Goal: Task Accomplishment & Management: Manage account settings

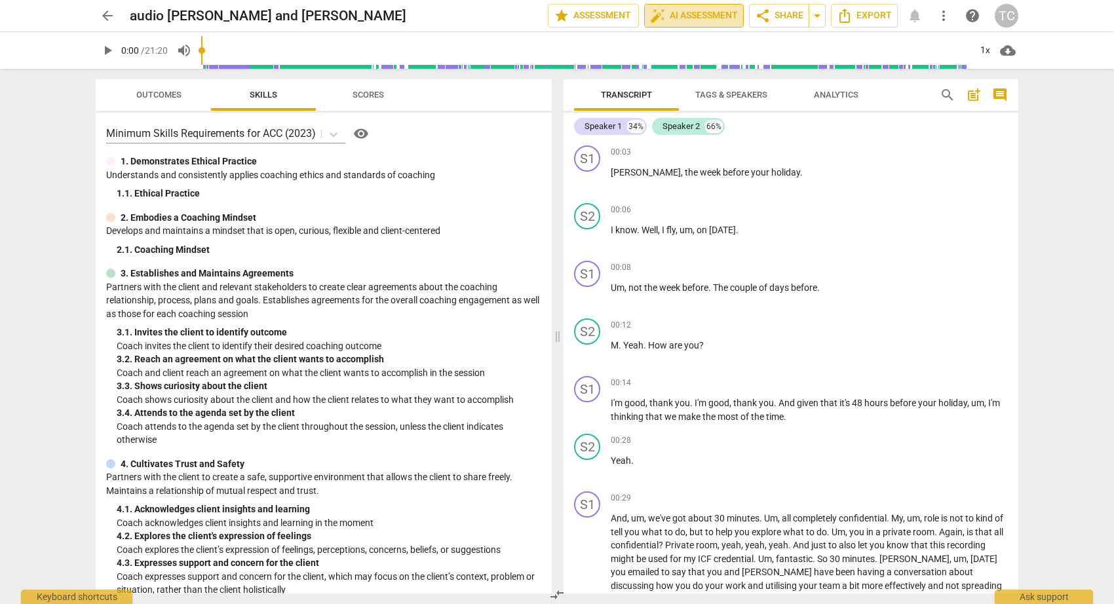
click at [672, 16] on span "auto_fix_high AI Assessment" at bounding box center [694, 16] width 88 height 16
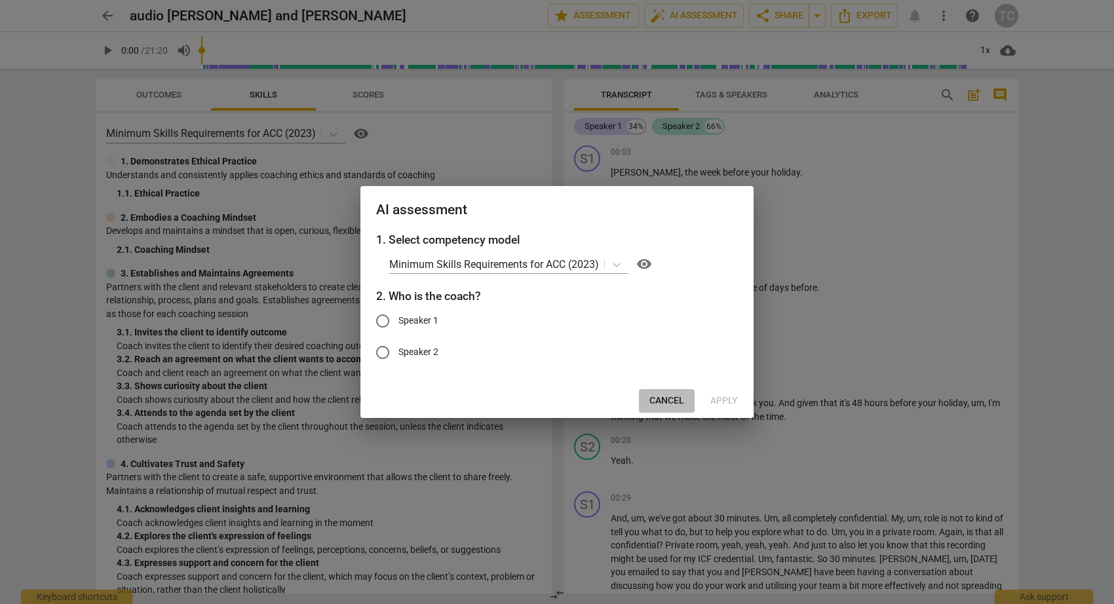
click at [668, 399] on span "Cancel" at bounding box center [666, 400] width 35 height 13
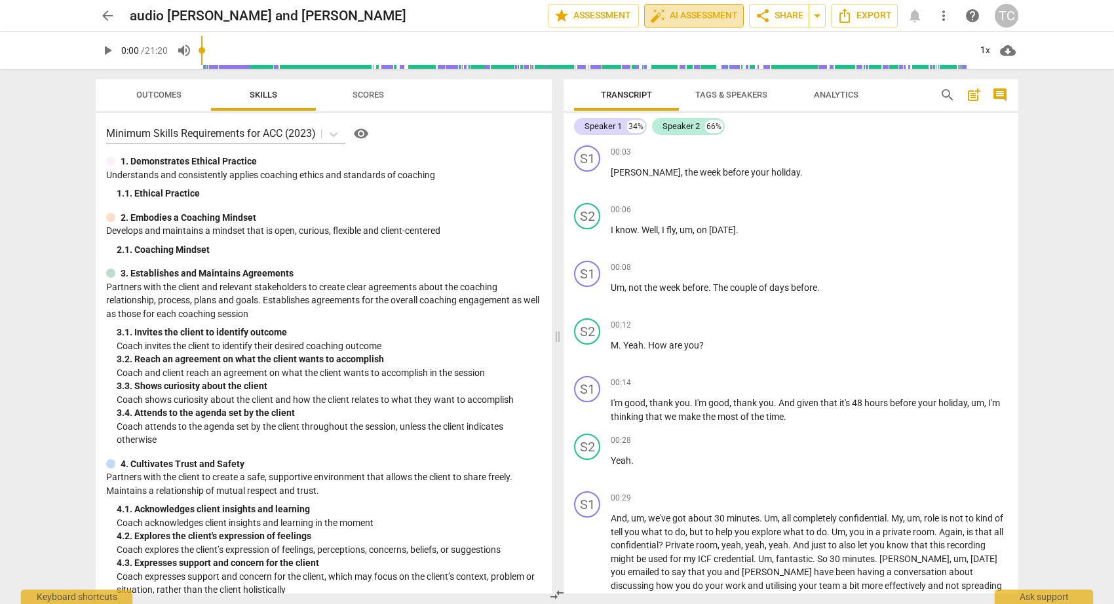
click at [696, 14] on span "auto_fix_high AI Assessment" at bounding box center [694, 16] width 88 height 16
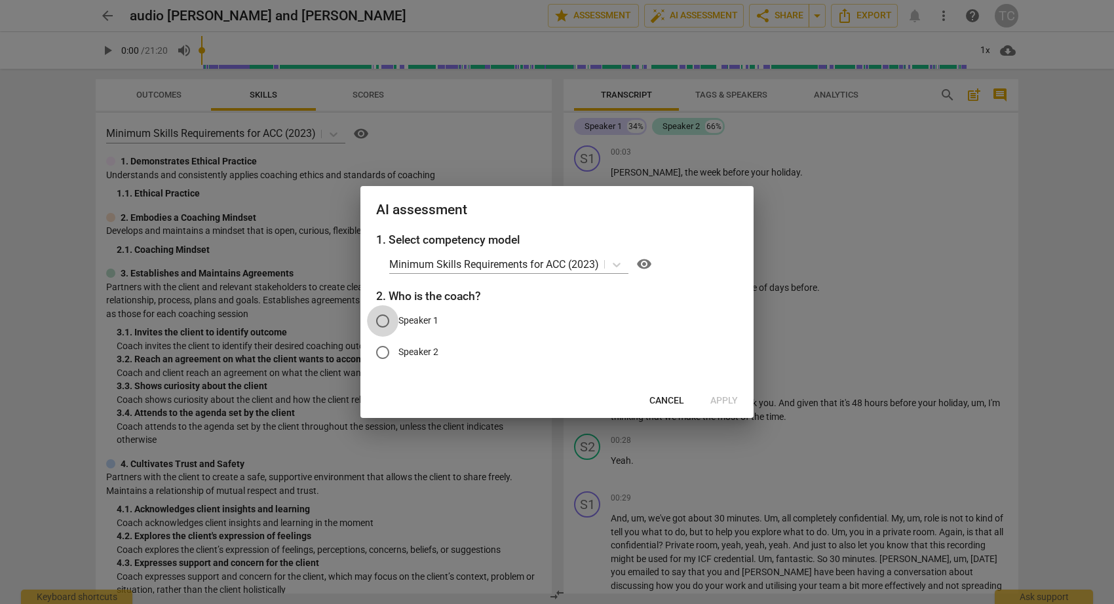
click at [383, 320] on input "Speaker 1" at bounding box center [382, 320] width 31 height 31
radio input "true"
click at [727, 400] on span "Apply" at bounding box center [724, 400] width 28 height 13
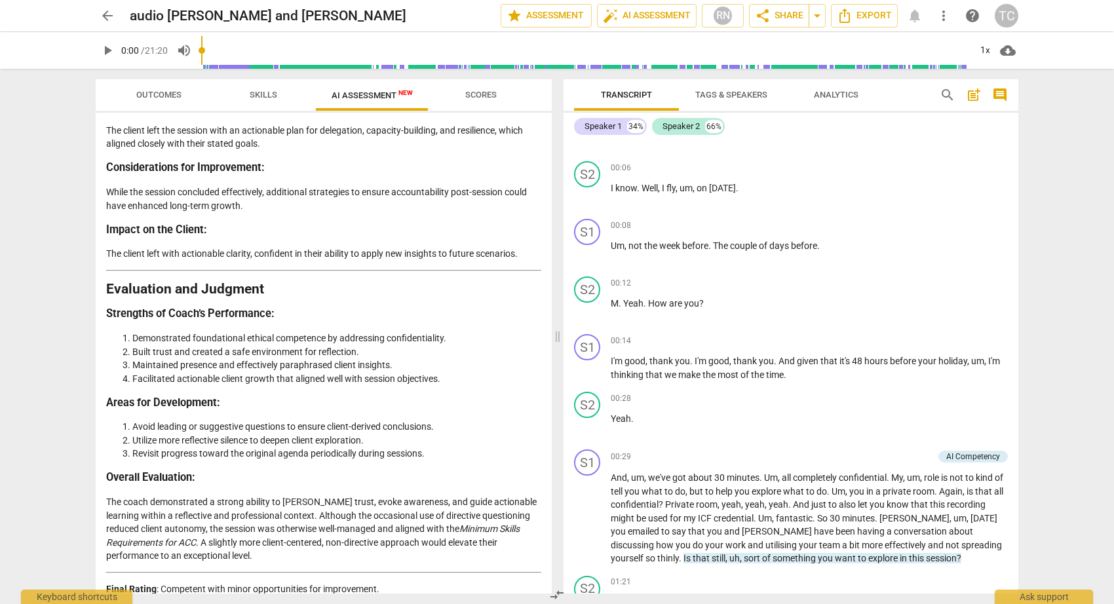
scroll to position [2442, 0]
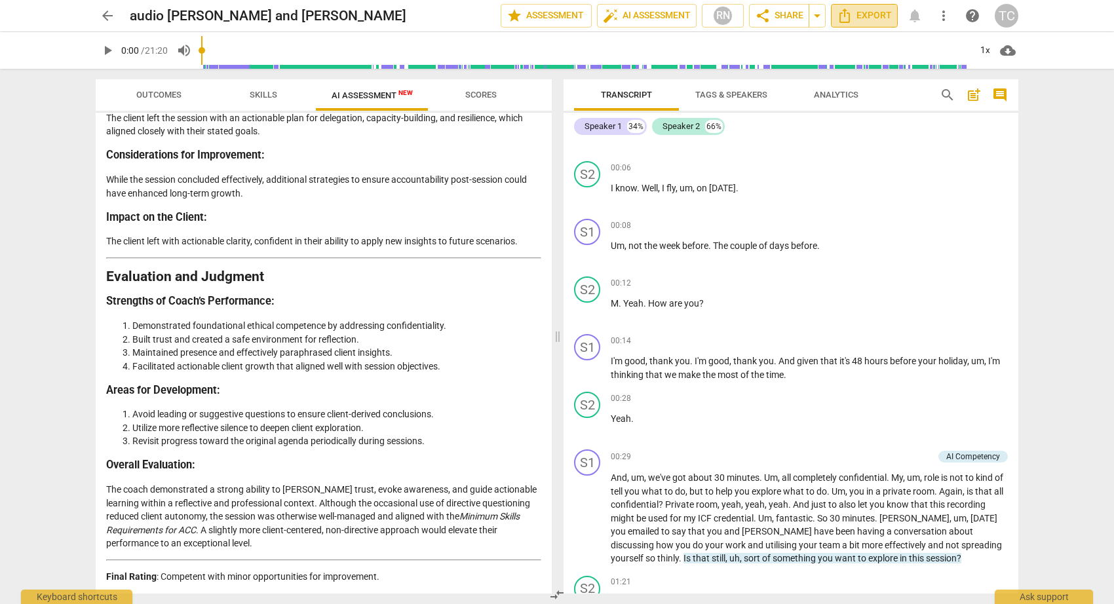
click at [856, 16] on span "Export" at bounding box center [864, 16] width 55 height 16
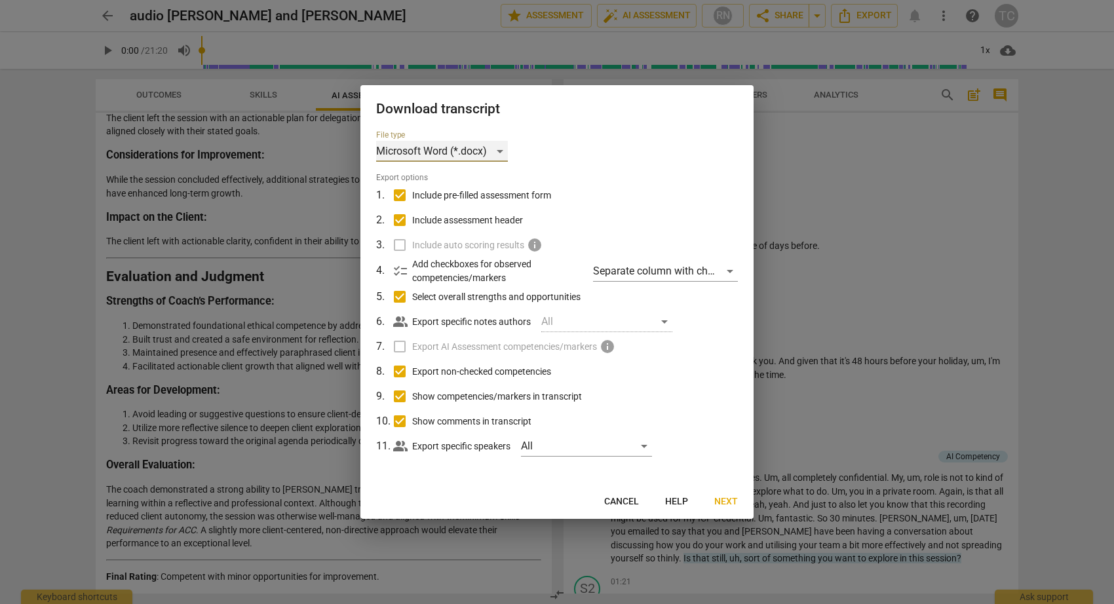
click at [498, 148] on div "Microsoft Word (*.docx)" at bounding box center [442, 151] width 132 height 21
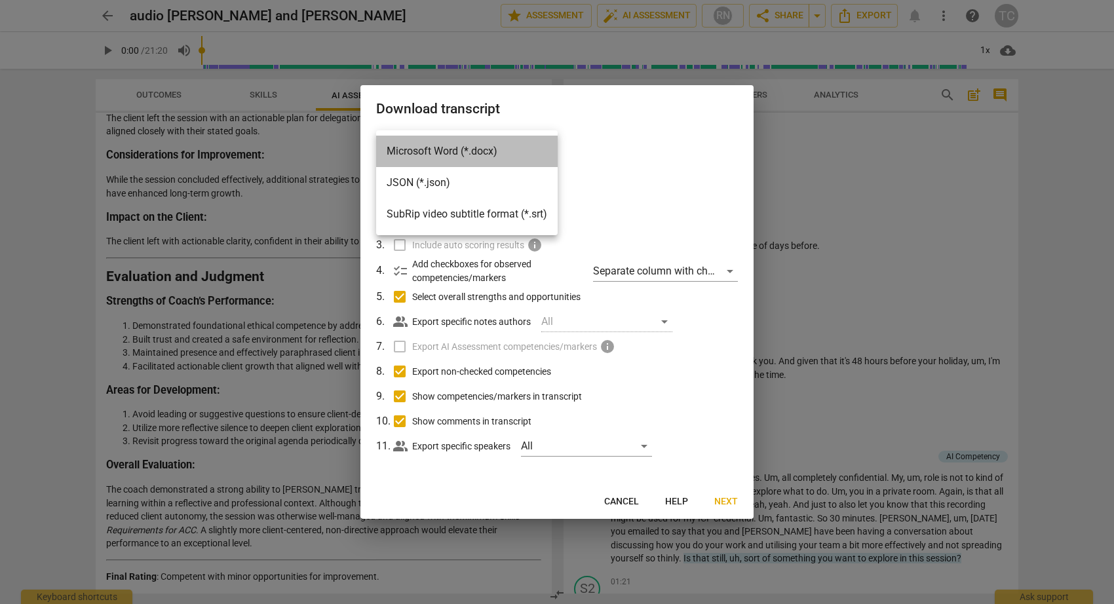
click at [498, 148] on li "Microsoft Word (*.docx)" at bounding box center [466, 151] width 181 height 31
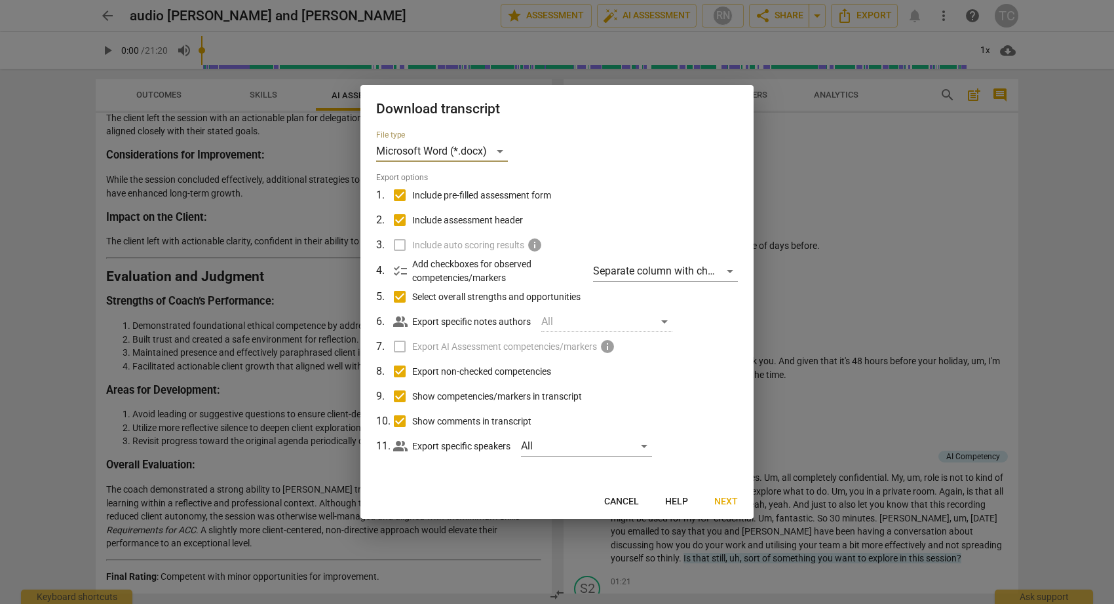
click at [399, 347] on label "Export AI Assessment competencies/markers info" at bounding box center [555, 346] width 343 height 25
click at [400, 347] on label "Export AI Assessment competencies/markers info" at bounding box center [555, 346] width 343 height 25
click at [612, 347] on span "info" at bounding box center [607, 347] width 16 height 16
click at [628, 500] on span "Cancel" at bounding box center [621, 501] width 35 height 13
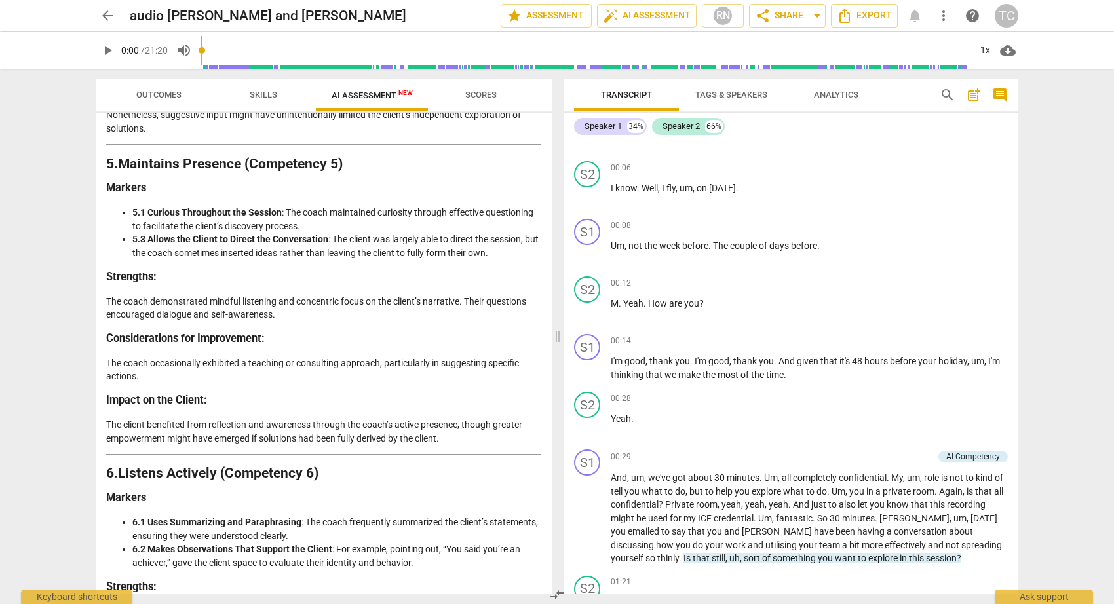
scroll to position [1314, 0]
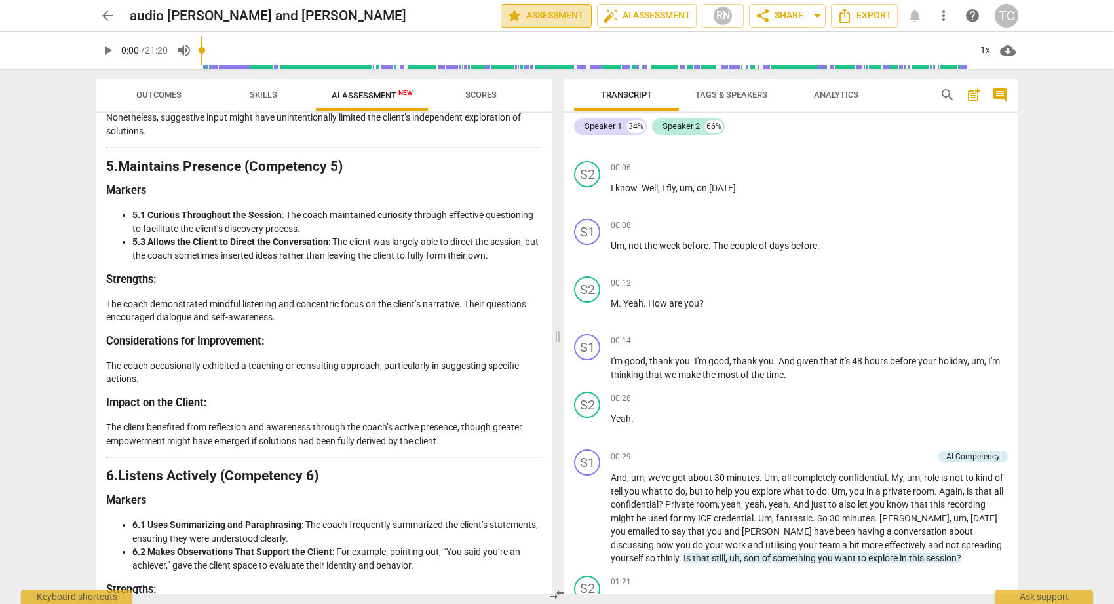
click at [536, 13] on span "star Assessment" at bounding box center [545, 16] width 79 height 16
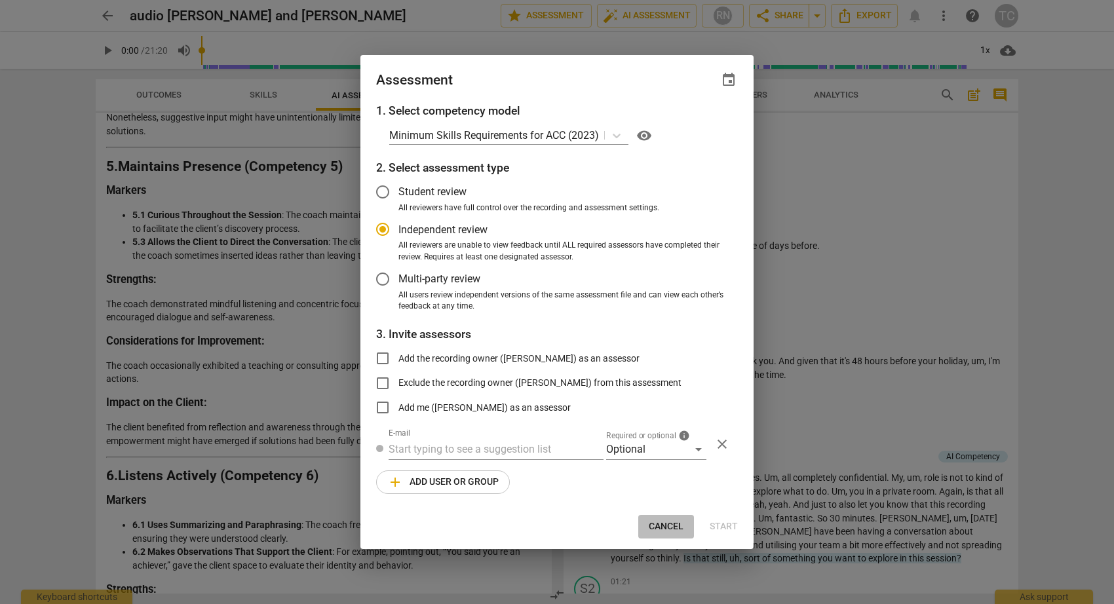
click at [664, 525] on span "Cancel" at bounding box center [666, 526] width 35 height 13
radio input "false"
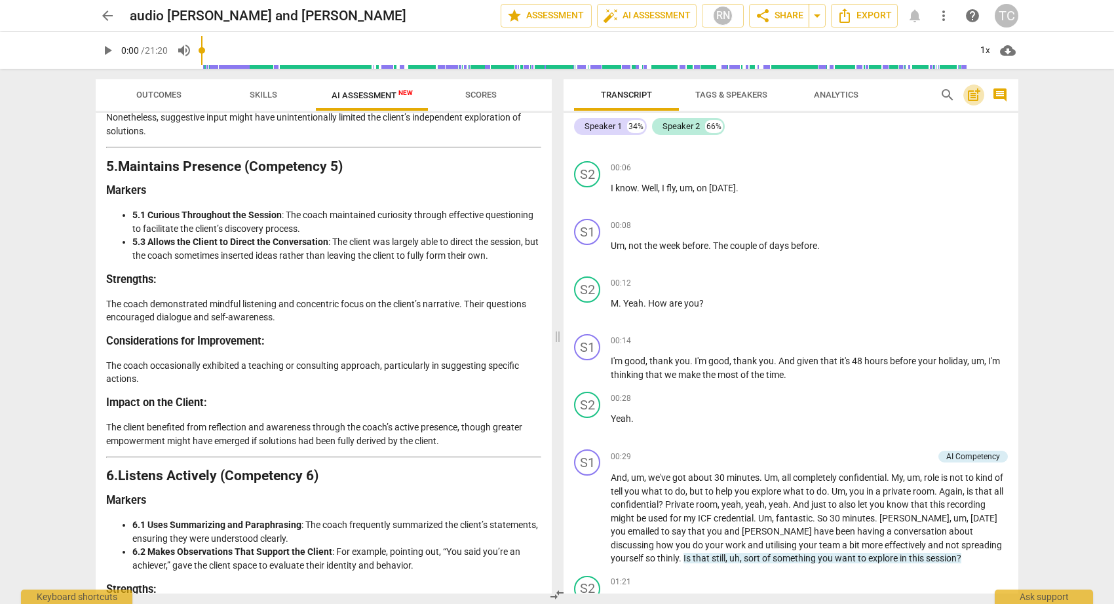
click at [977, 92] on span "post_add" at bounding box center [974, 95] width 16 height 16
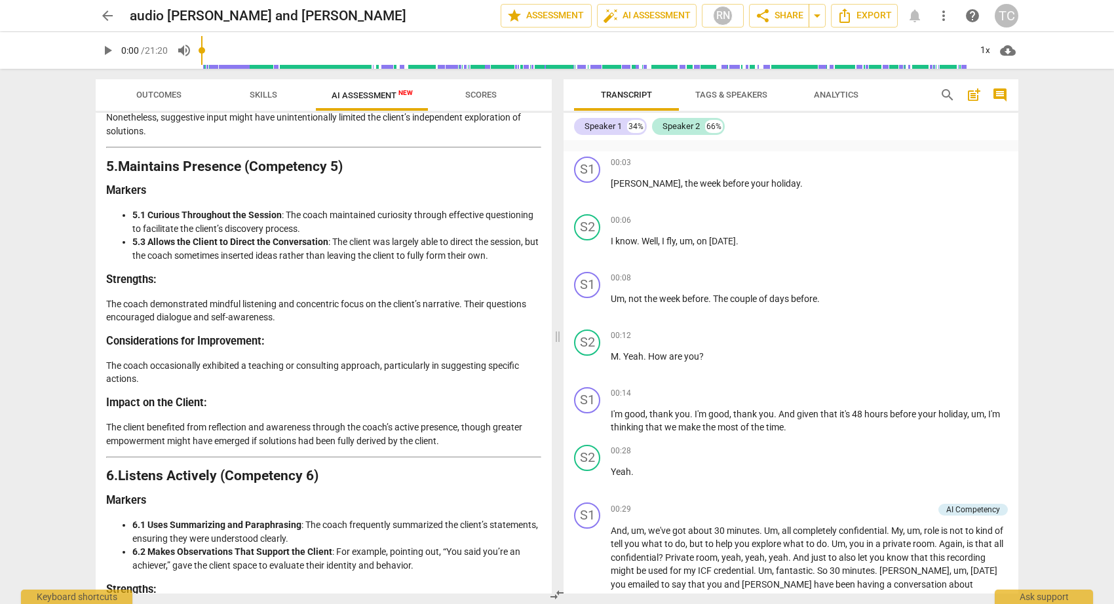
scroll to position [29, 0]
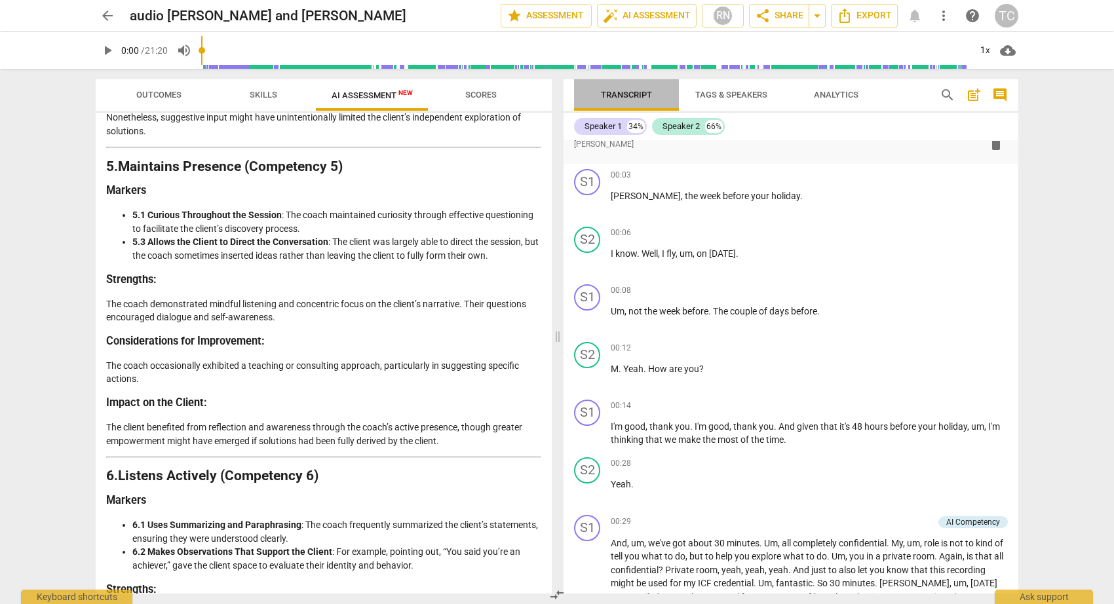
click at [630, 93] on span "Transcript" at bounding box center [626, 95] width 51 height 10
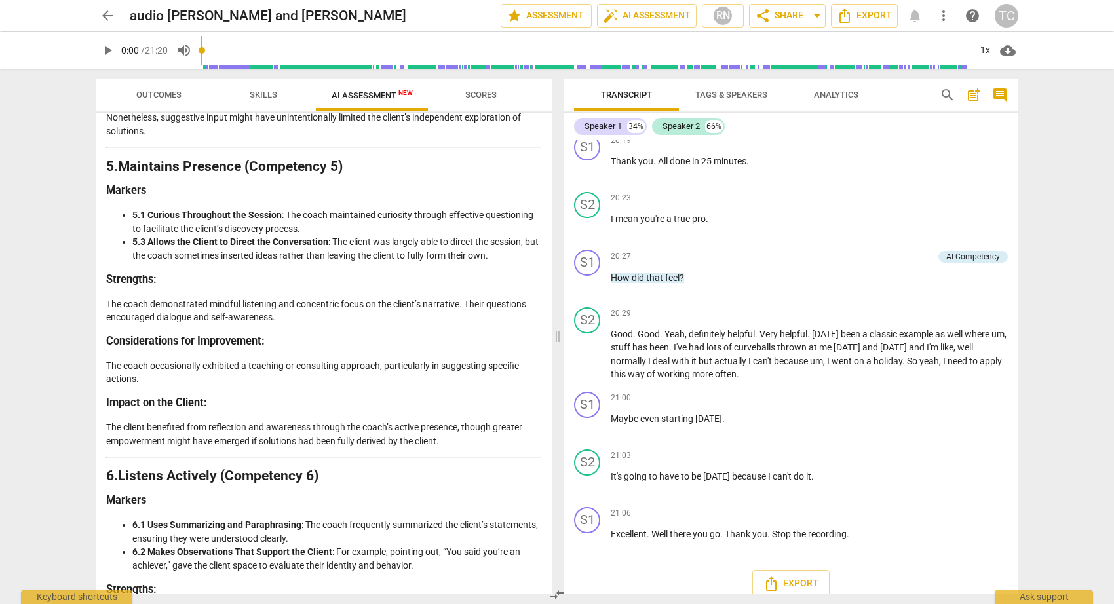
scroll to position [5719, 0]
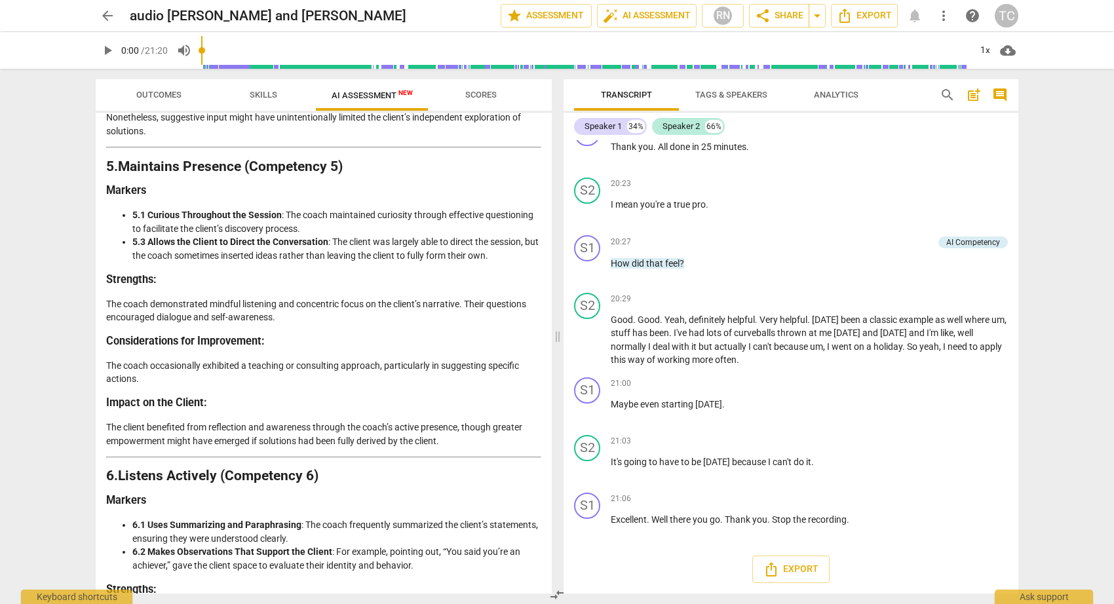
click at [632, 92] on span "Transcript" at bounding box center [626, 95] width 51 height 10
click at [730, 92] on span "Tags & Speakers" at bounding box center [731, 95] width 72 height 10
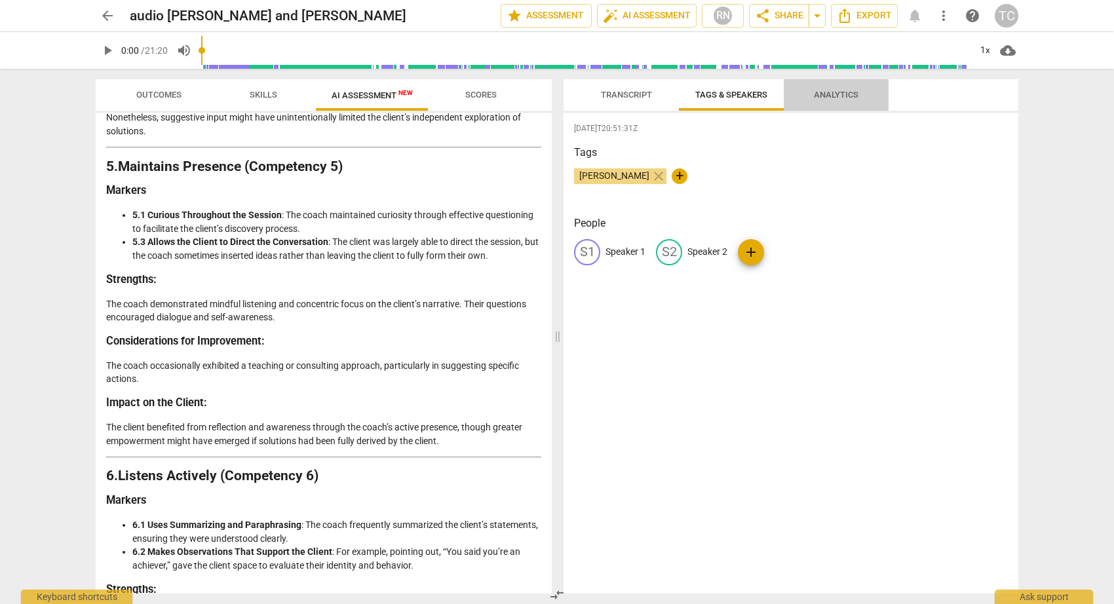
click at [838, 90] on span "Analytics" at bounding box center [836, 95] width 45 height 10
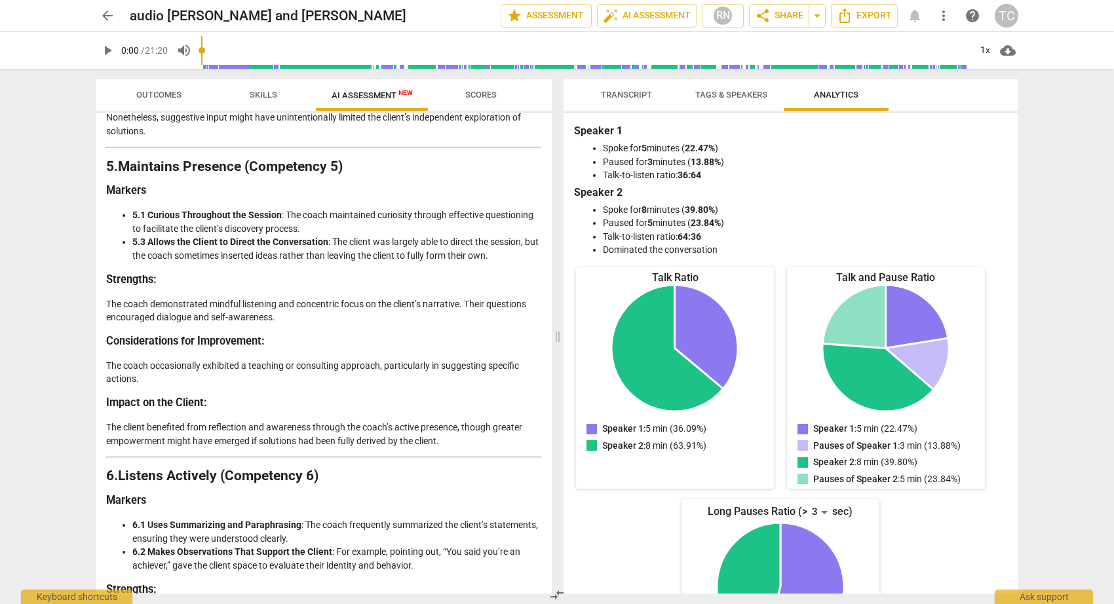
click at [716, 93] on span "Tags & Speakers" at bounding box center [731, 95] width 72 height 10
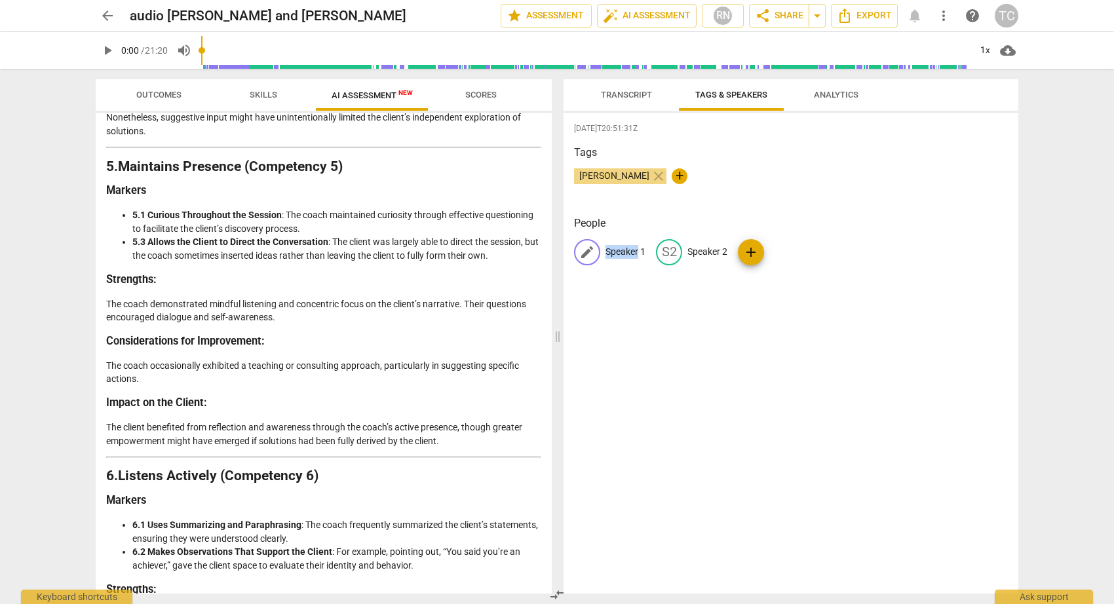
click at [585, 252] on span "edit" at bounding box center [587, 252] width 16 height 16
type input "[PERSON_NAME]"
click at [746, 252] on span "edit" at bounding box center [754, 252] width 16 height 16
type input "Coachee"
click at [734, 282] on div "People ME [PERSON_NAME] edit Coachee delete add" at bounding box center [791, 251] width 434 height 71
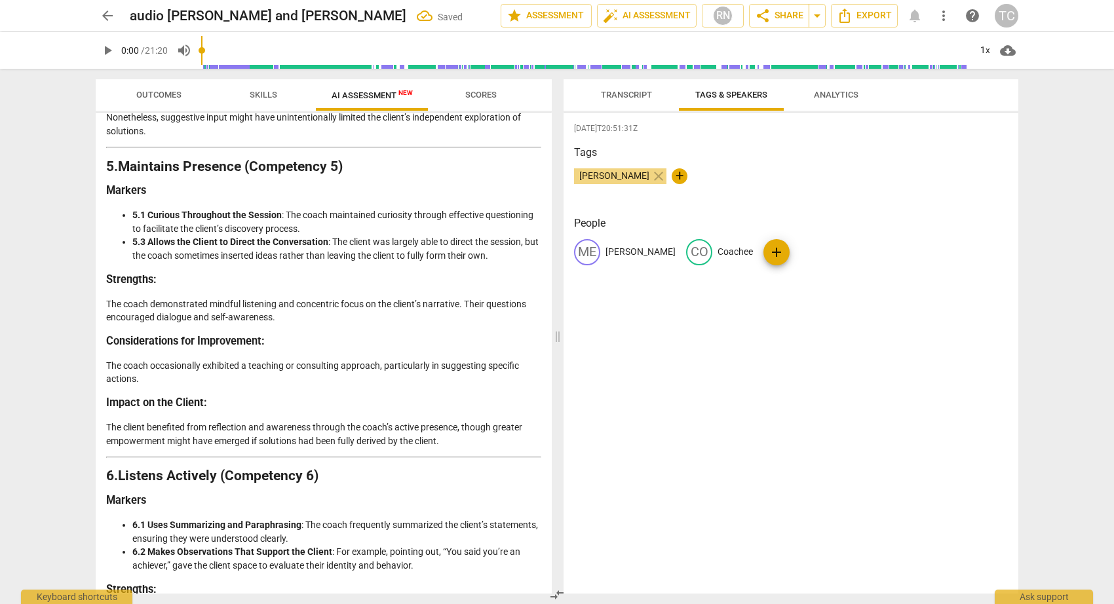
click at [624, 96] on span "Transcript" at bounding box center [626, 95] width 51 height 10
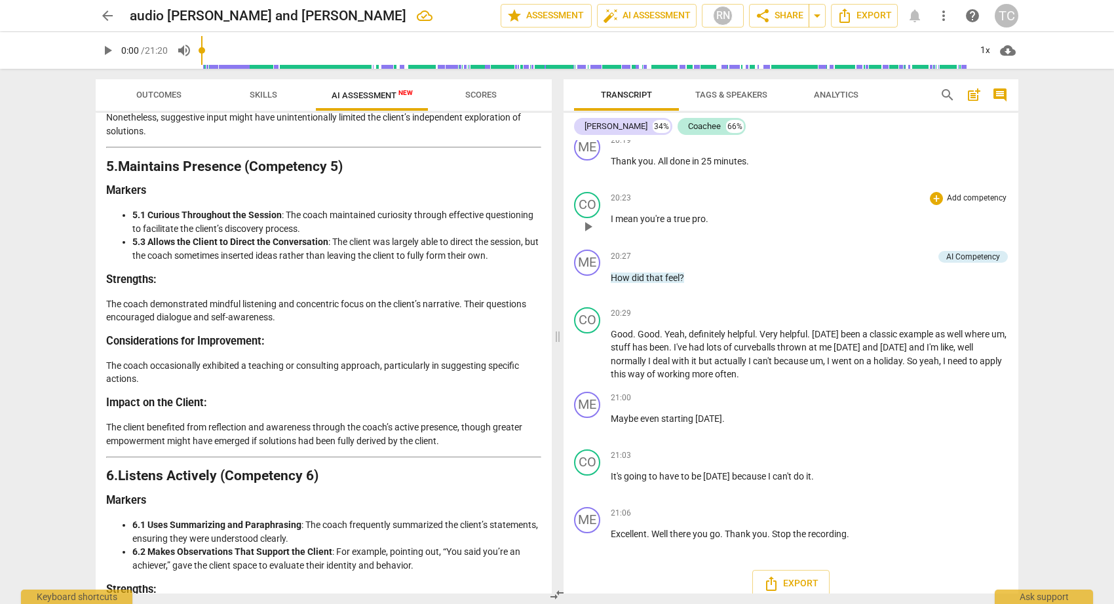
scroll to position [5676, 0]
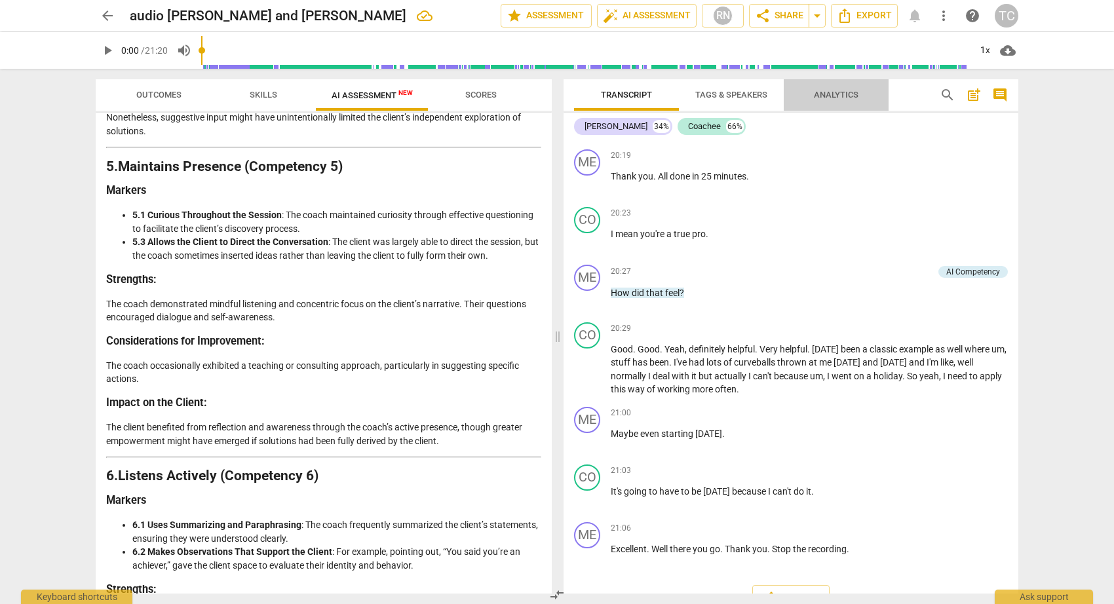
click at [851, 93] on span "Analytics" at bounding box center [836, 95] width 45 height 10
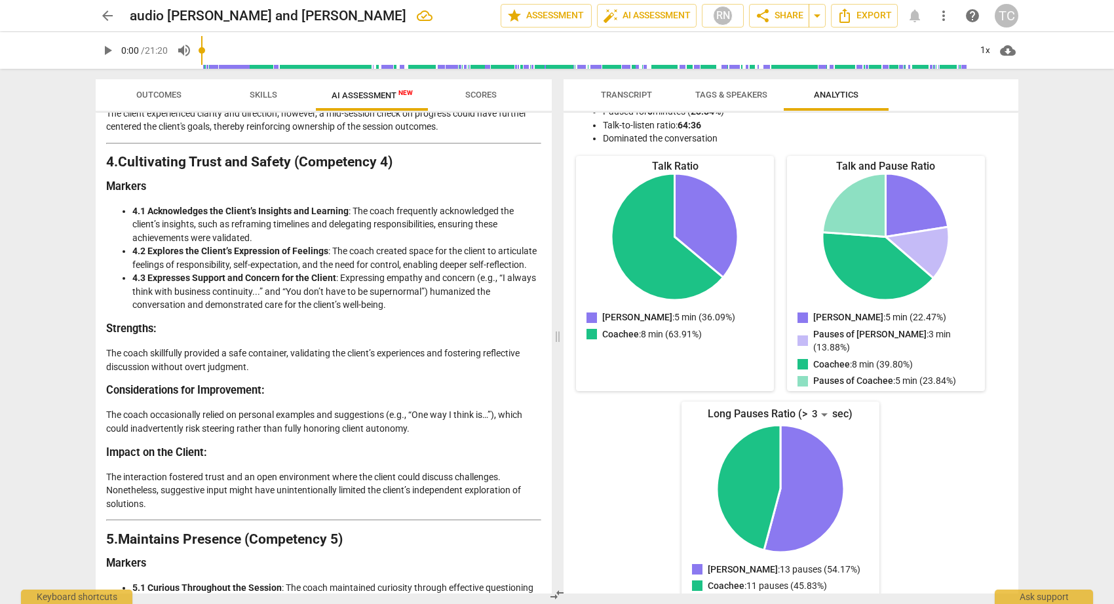
scroll to position [924, 0]
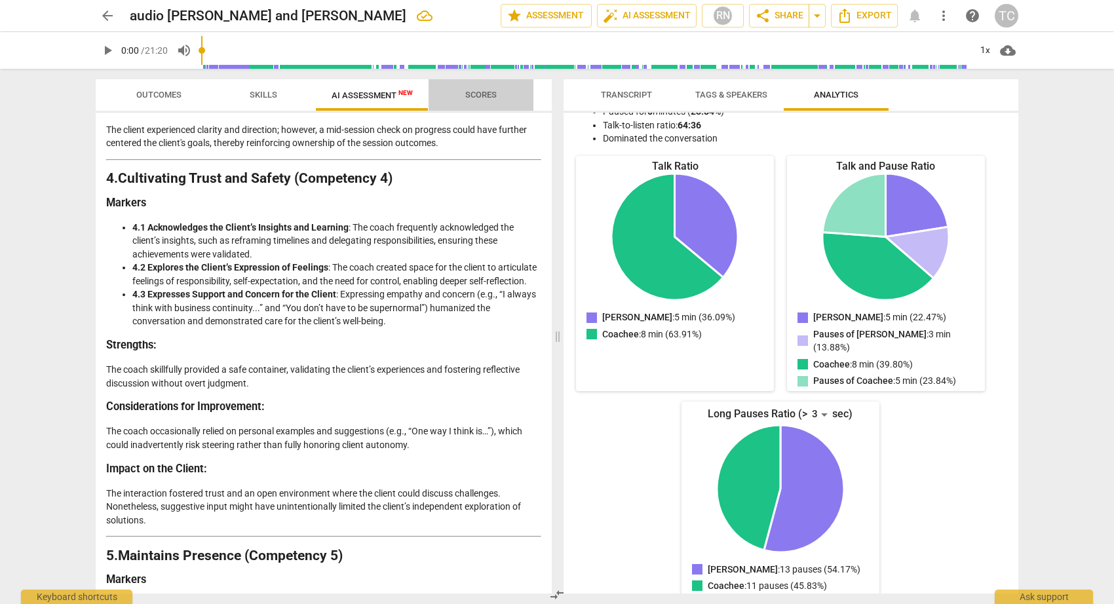
click at [482, 94] on span "Scores" at bounding box center [480, 95] width 31 height 10
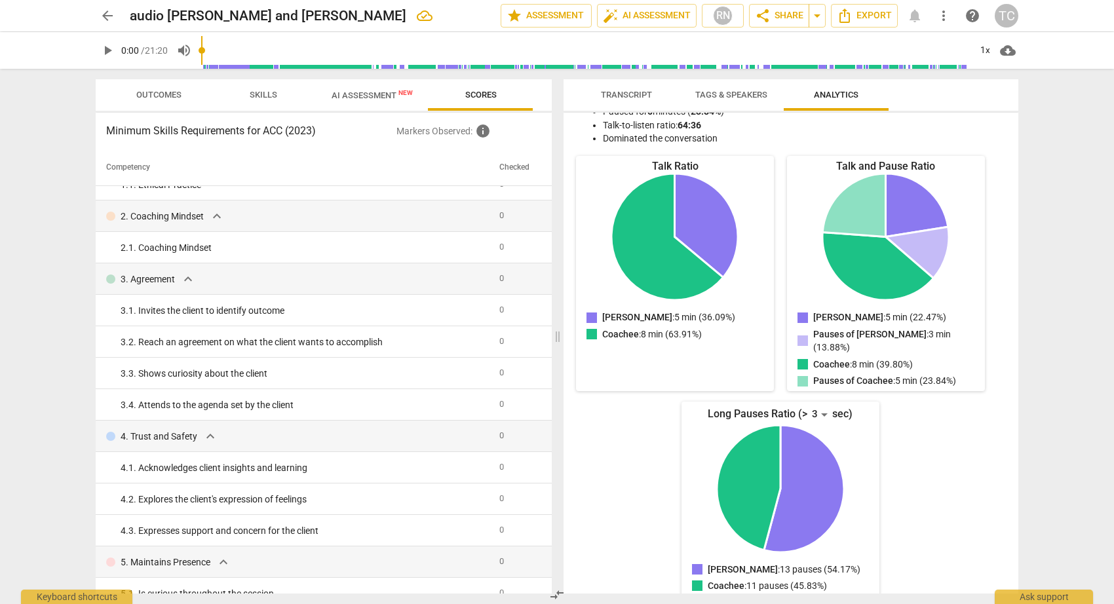
scroll to position [0, 0]
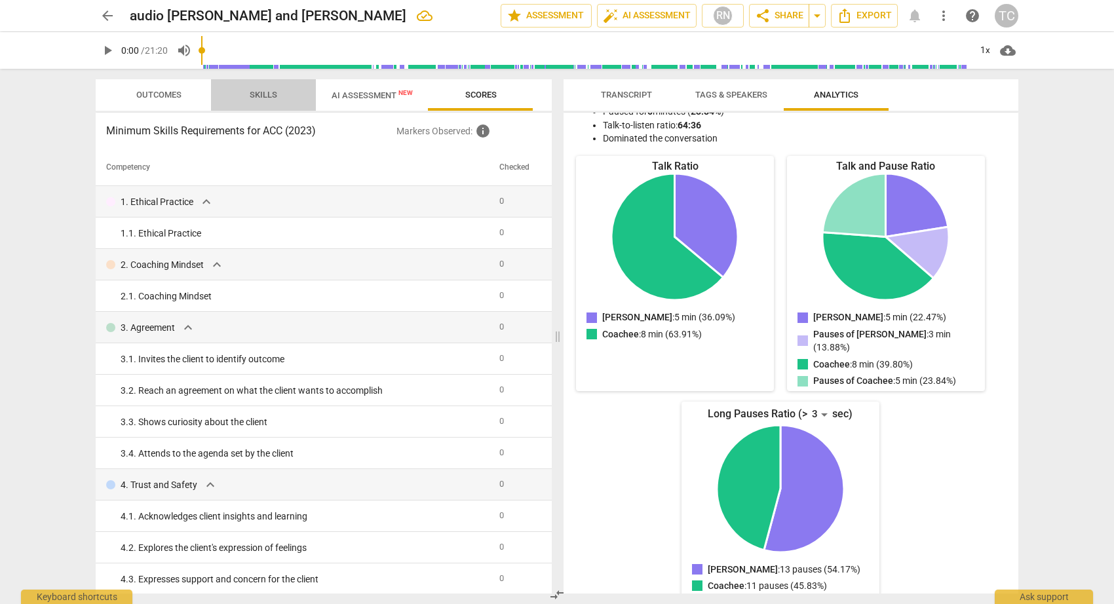
click at [261, 91] on span "Skills" at bounding box center [264, 95] width 28 height 10
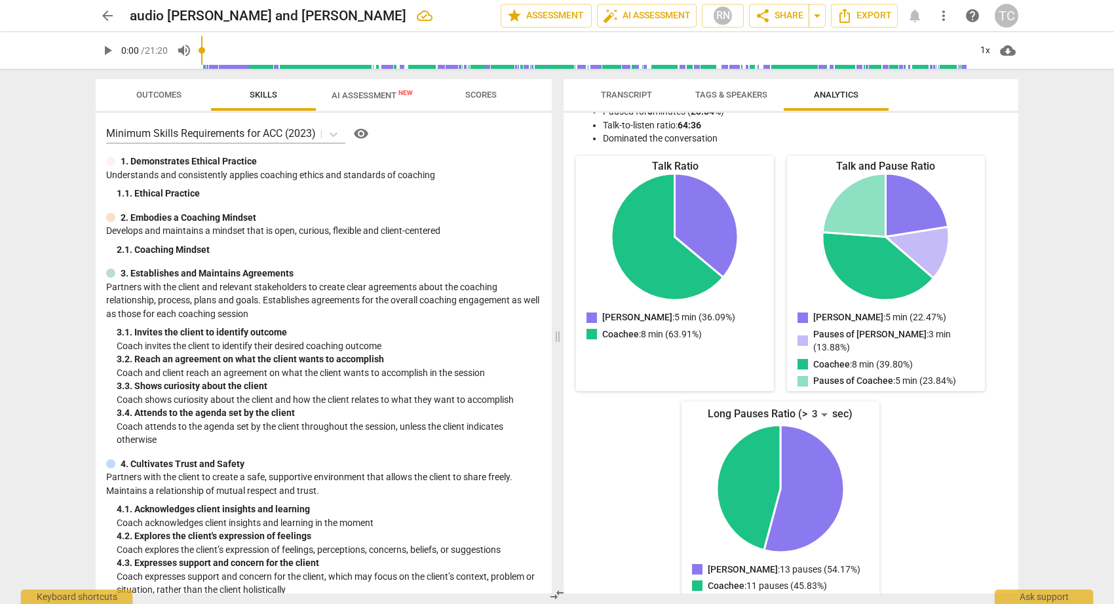
click at [166, 91] on span "Outcomes" at bounding box center [158, 95] width 45 height 10
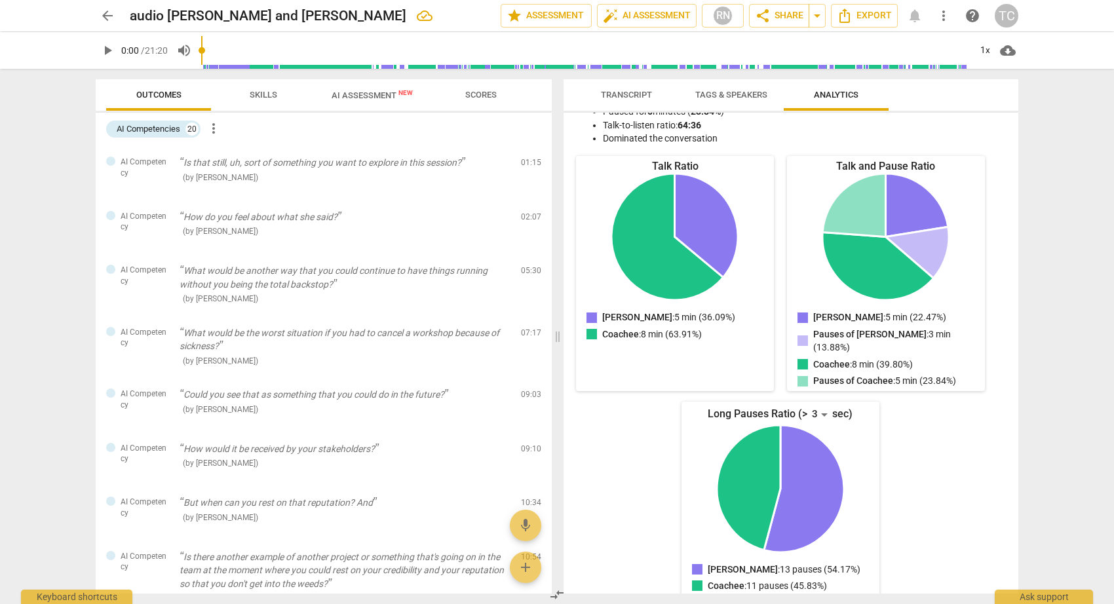
click at [217, 128] on span "more_vert" at bounding box center [214, 129] width 16 height 16
click at [358, 135] on div at bounding box center [557, 302] width 1114 height 604
click at [376, 92] on span "AI Assessment New" at bounding box center [371, 95] width 81 height 10
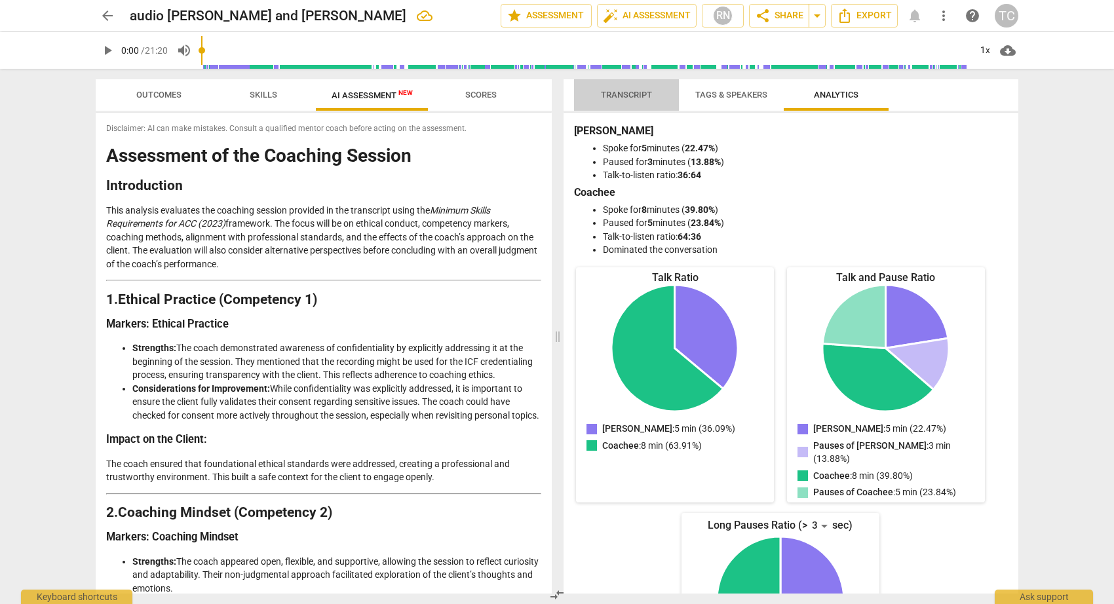
click at [641, 94] on span "Transcript" at bounding box center [626, 95] width 51 height 10
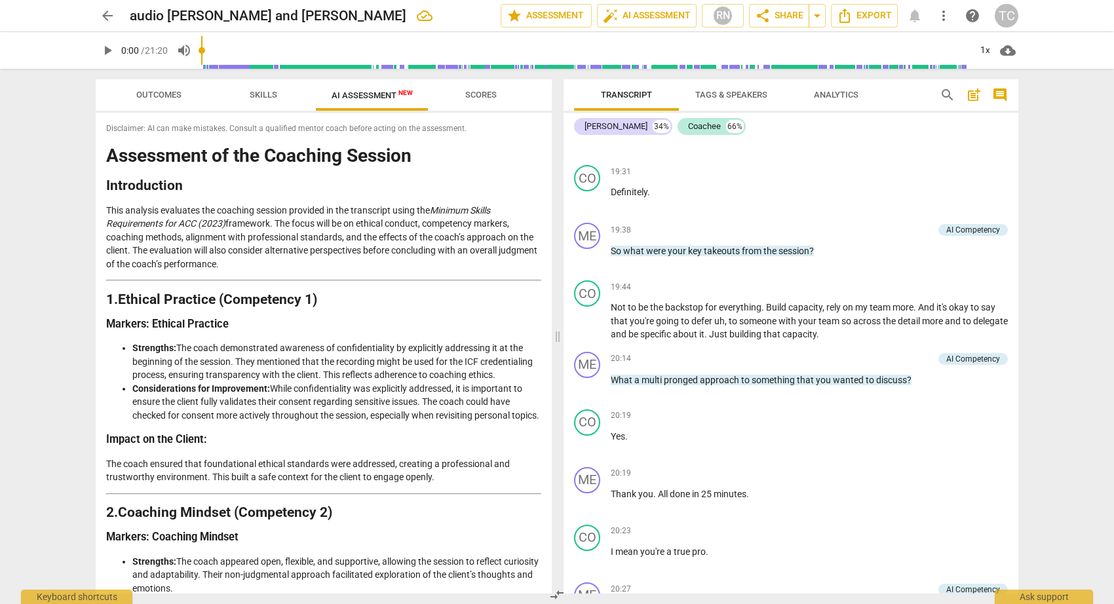
scroll to position [5719, 0]
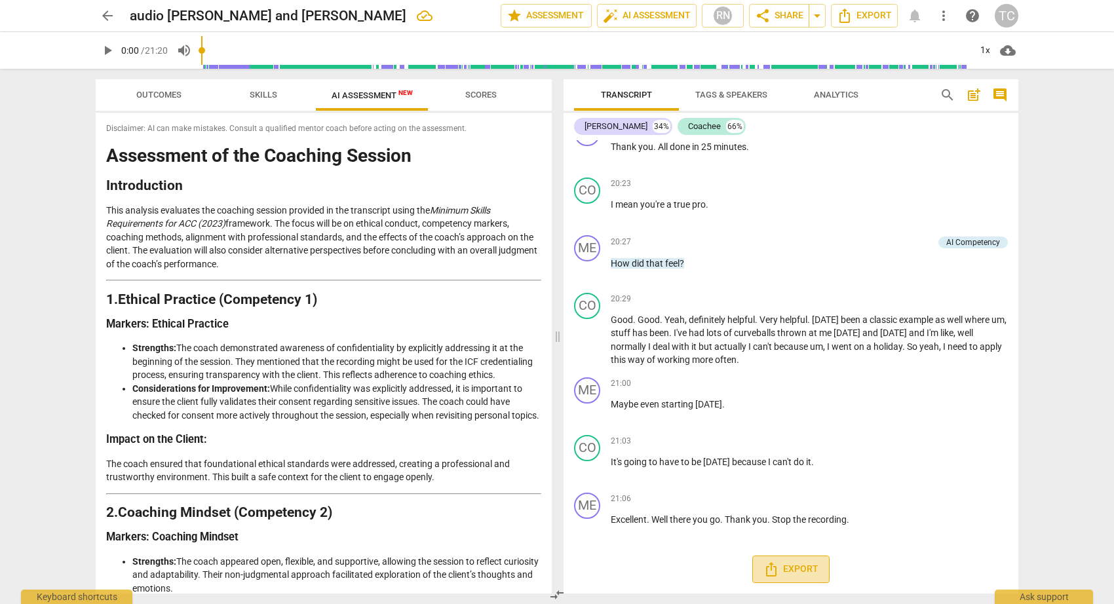
click at [795, 570] on span "Export" at bounding box center [790, 569] width 55 height 16
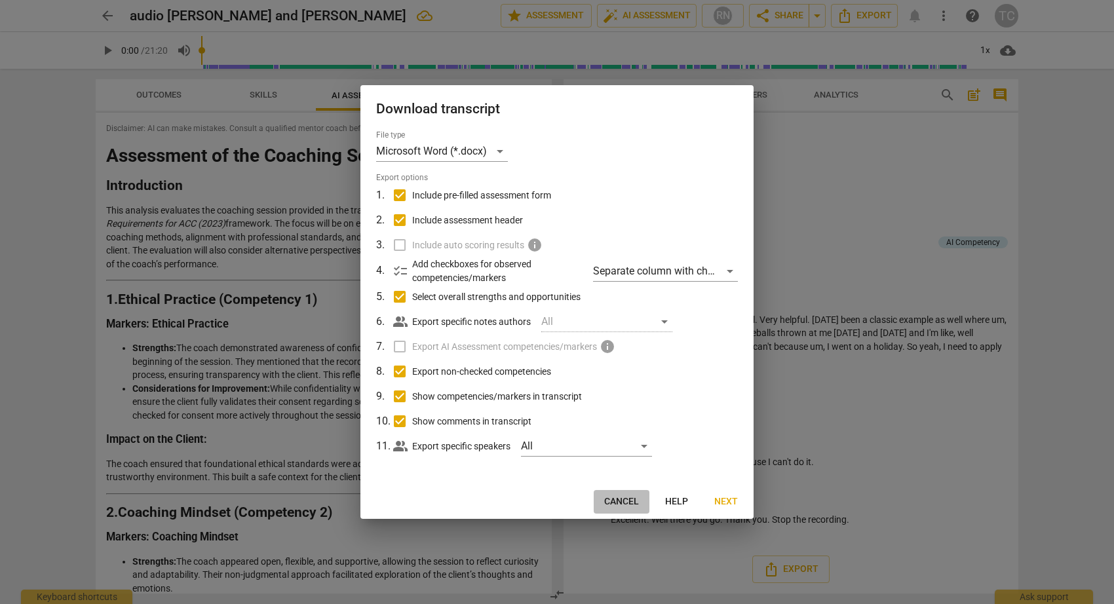
click at [626, 501] on span "Cancel" at bounding box center [621, 501] width 35 height 13
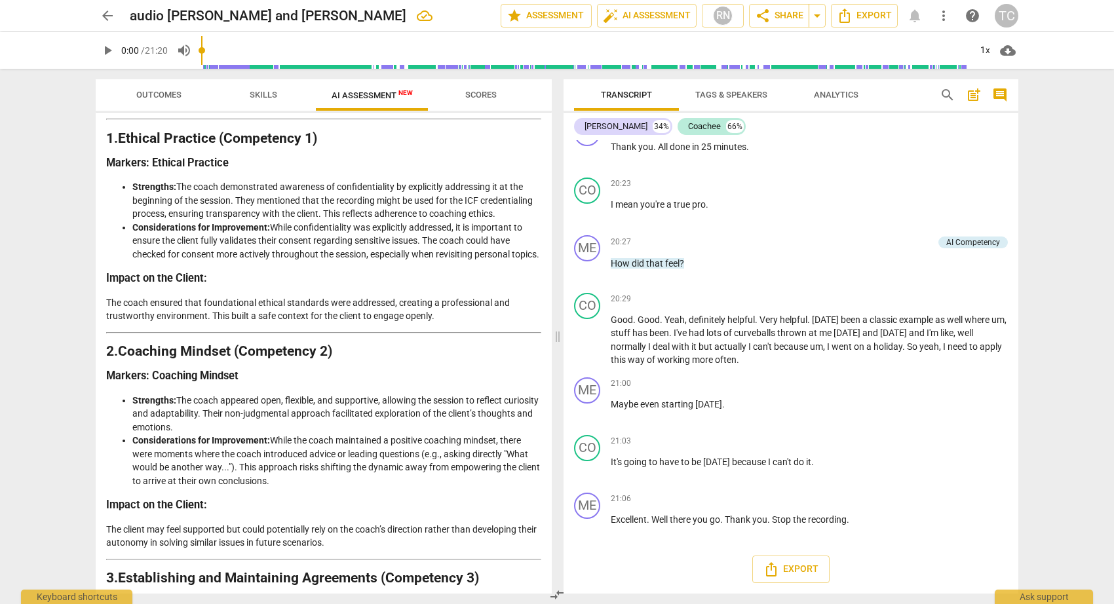
scroll to position [0, 0]
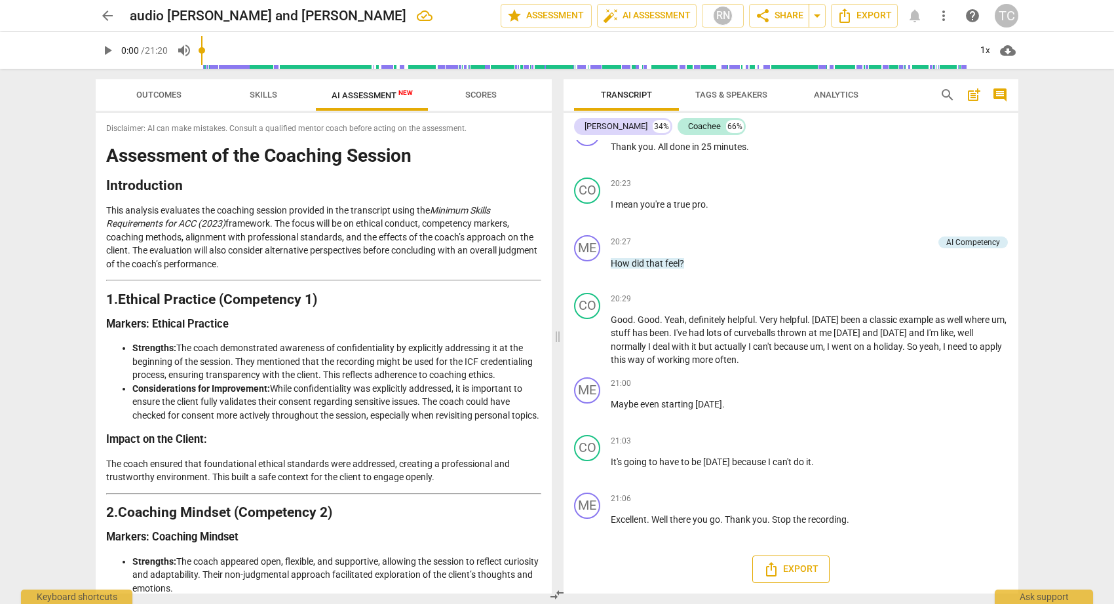
click at [781, 565] on span "Export" at bounding box center [790, 569] width 55 height 16
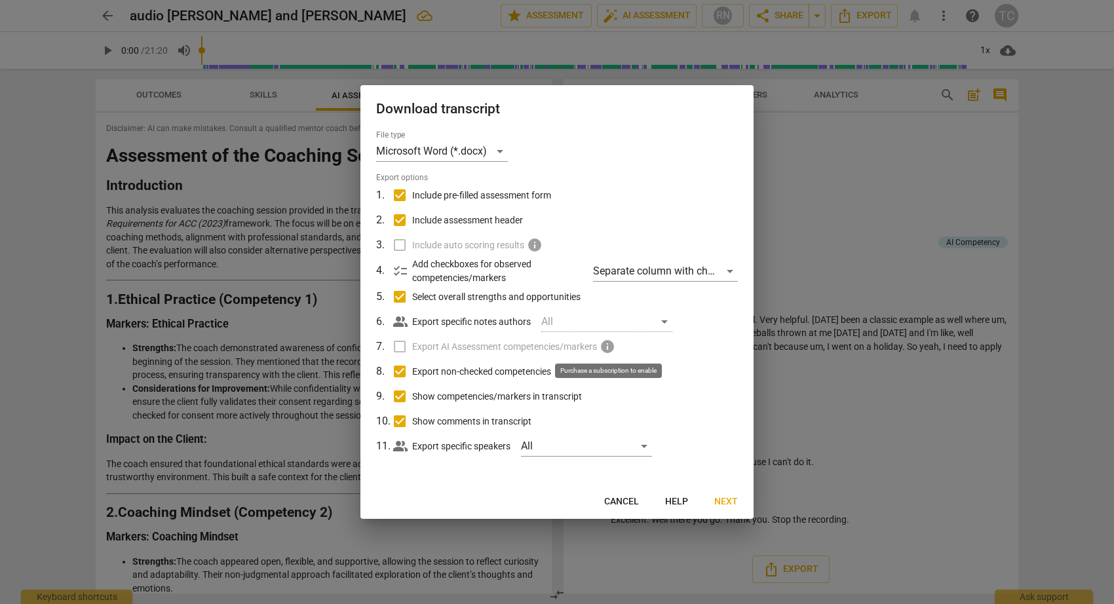
click at [609, 345] on span "info" at bounding box center [607, 347] width 16 height 16
click at [958, 417] on div at bounding box center [557, 302] width 1114 height 604
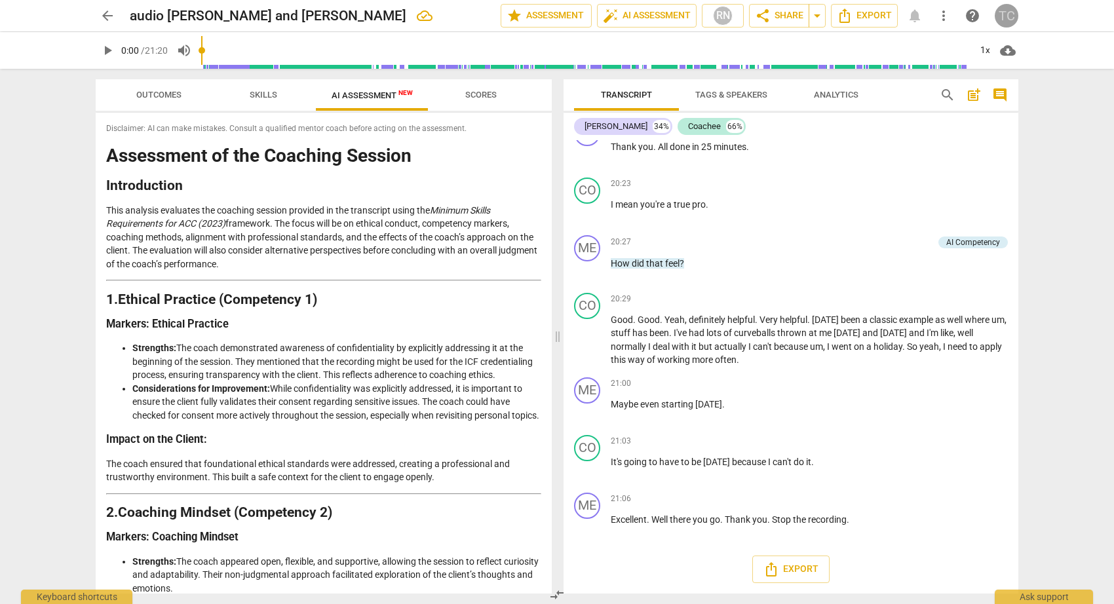
click at [1004, 14] on div "TC" at bounding box center [1006, 16] width 24 height 24
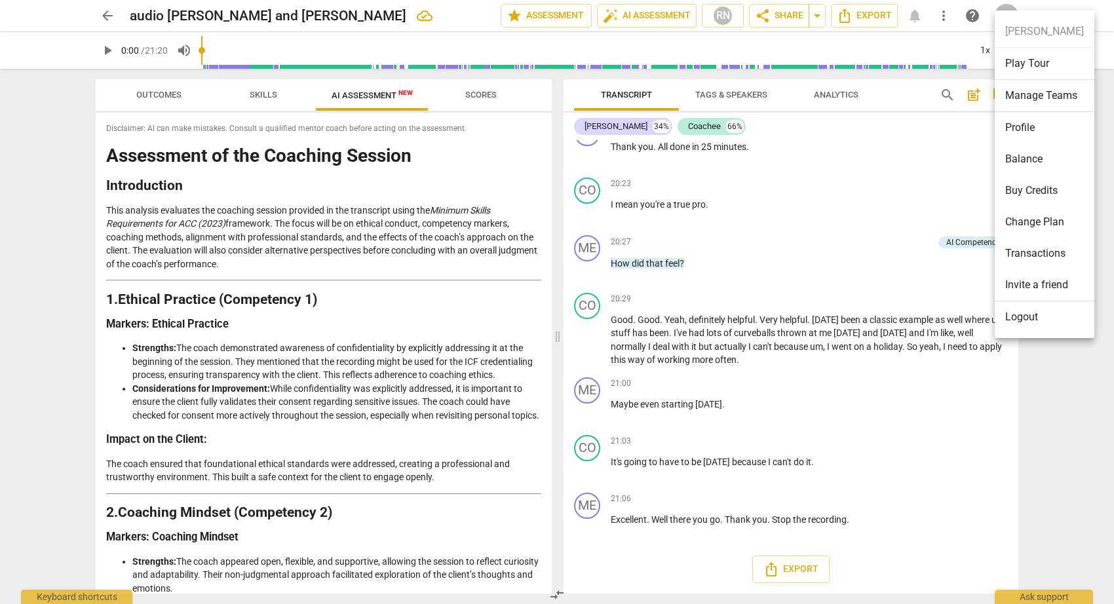
click at [1012, 215] on li "Change Plan" at bounding box center [1044, 221] width 100 height 31
